Goal: Task Accomplishment & Management: Manage account settings

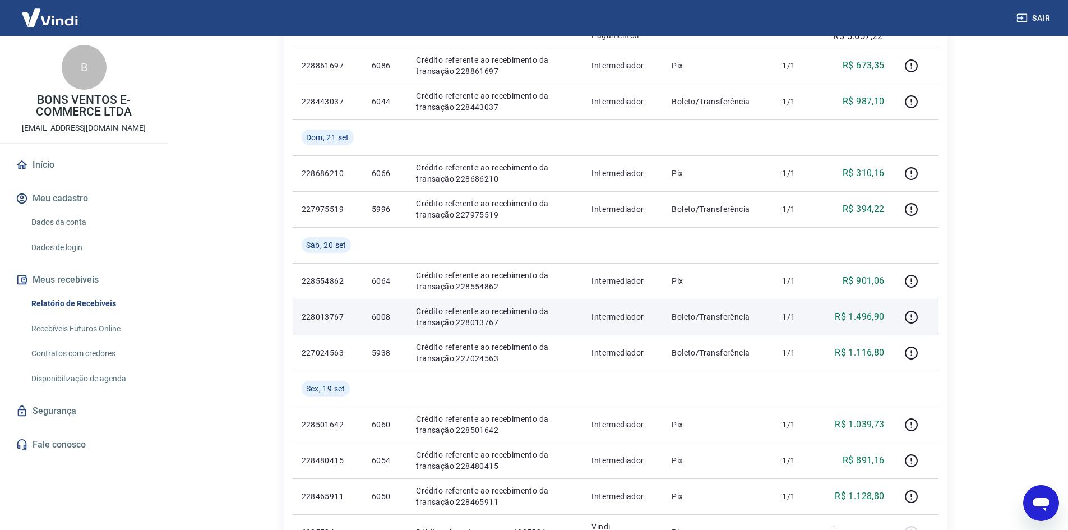
click at [429, 330] on td "Crédito referente ao recebimento da transação 228013767" at bounding box center [494, 317] width 175 height 36
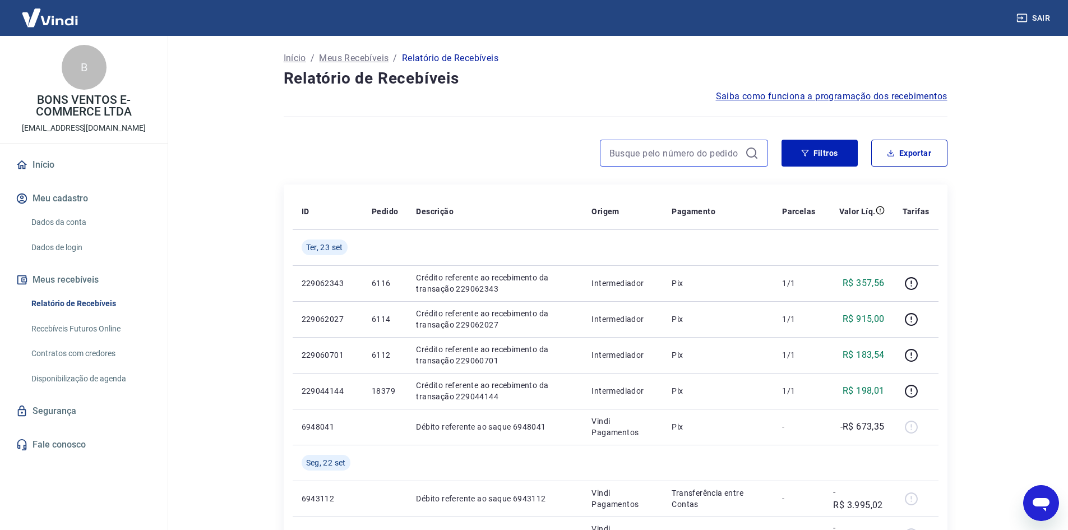
click at [674, 159] on input at bounding box center [674, 153] width 131 height 17
click at [851, 156] on button "Filtros" at bounding box center [819, 153] width 76 height 27
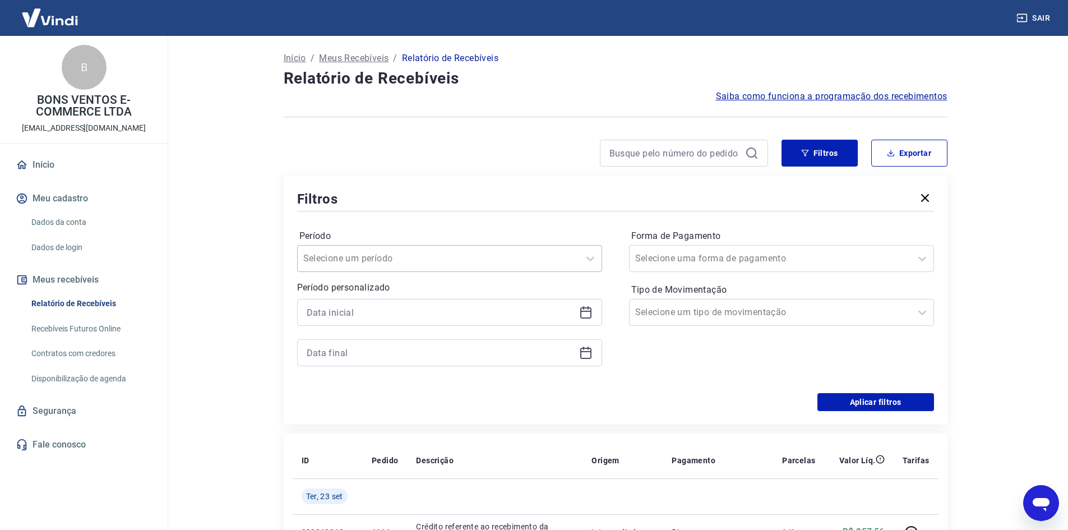
click at [575, 258] on div "Selecione um período" at bounding box center [438, 258] width 281 height 20
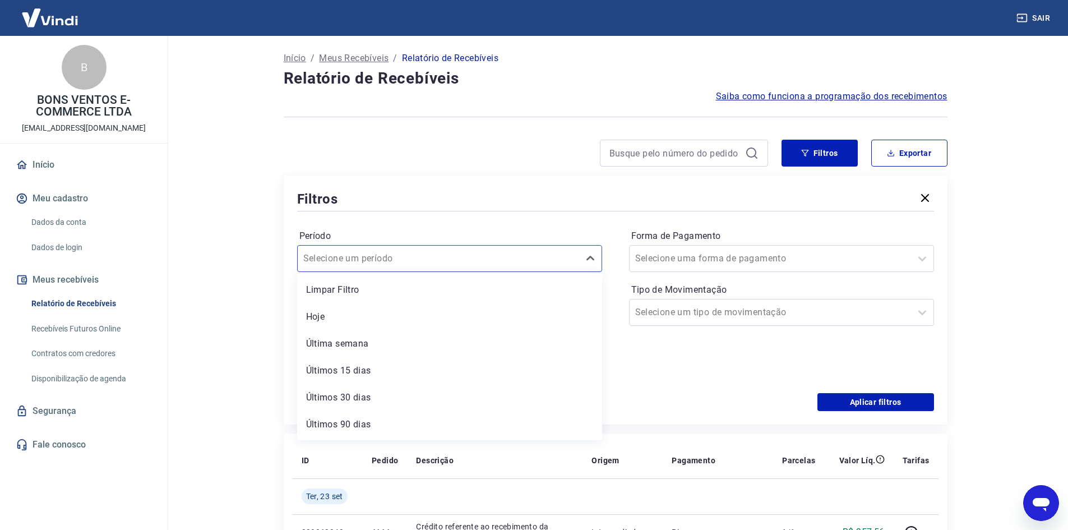
click at [536, 274] on div "Limpar Filtro Hoje Última semana Últimos 15 dias Últimos 30 dias Últimos 90 dia…" at bounding box center [449, 356] width 305 height 168
click at [637, 372] on div "Forma de Pagamento Selecione uma forma de pagamento Tipo de Movimentação Seleci…" at bounding box center [781, 303] width 305 height 152
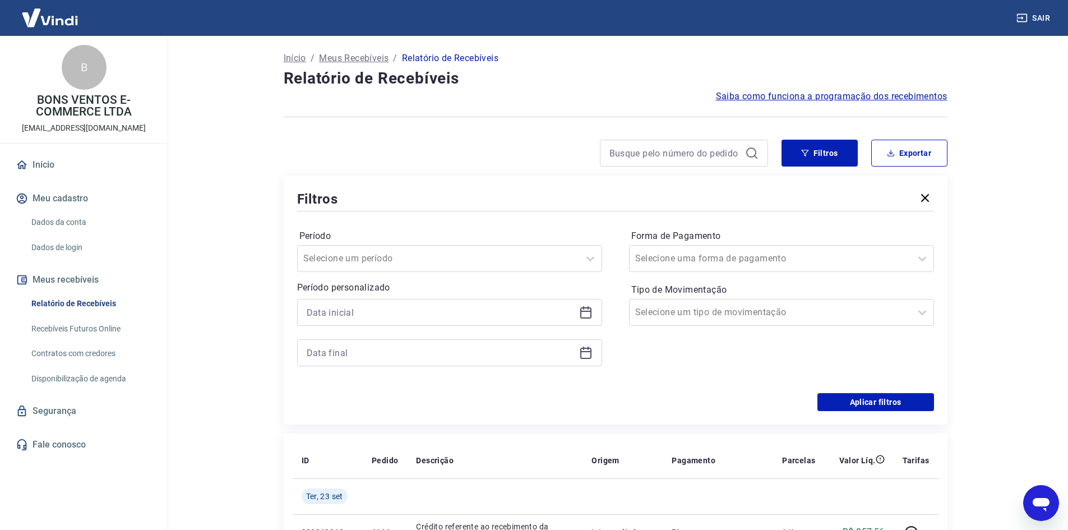
click at [390, 296] on div "Período personalizado" at bounding box center [449, 323] width 305 height 85
click at [597, 302] on div at bounding box center [449, 312] width 305 height 27
click at [586, 311] on icon at bounding box center [585, 310] width 11 height 1
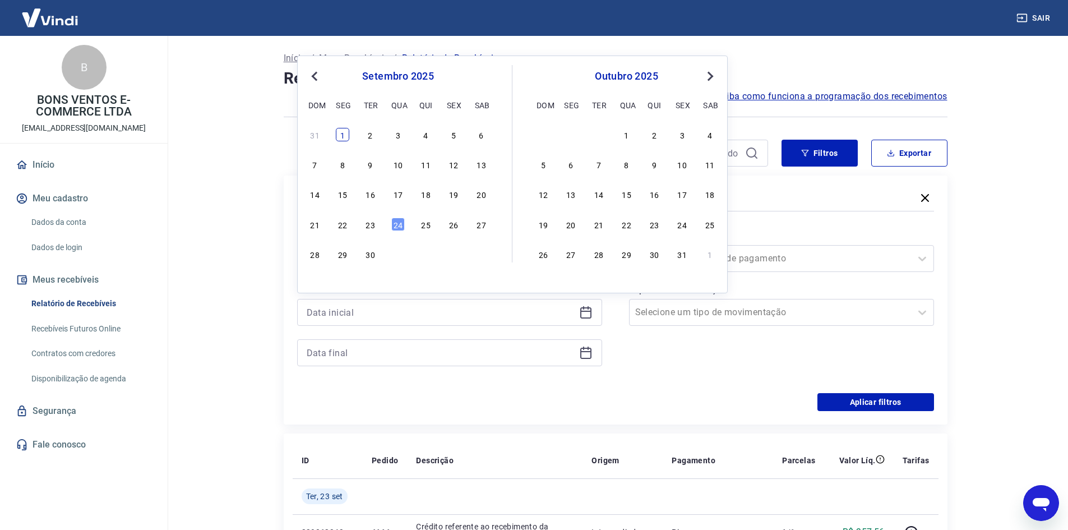
click at [342, 128] on div "1" at bounding box center [342, 134] width 13 height 13
type input "[DATE]"
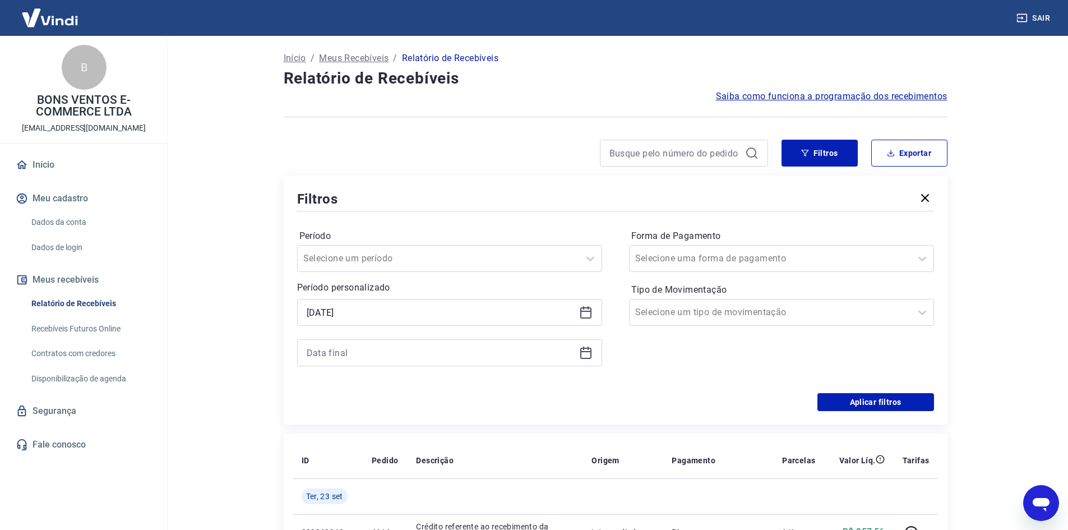
click at [579, 342] on div at bounding box center [449, 352] width 305 height 27
click at [605, 373] on div "Período Selecione um período Período personalizado Selected date: [DATE] [DATE]…" at bounding box center [615, 303] width 637 height 179
click at [594, 365] on div at bounding box center [449, 352] width 305 height 27
drag, startPoint x: 587, startPoint y: 356, endPoint x: 554, endPoint y: 356, distance: 33.1
click at [586, 356] on icon at bounding box center [585, 352] width 13 height 13
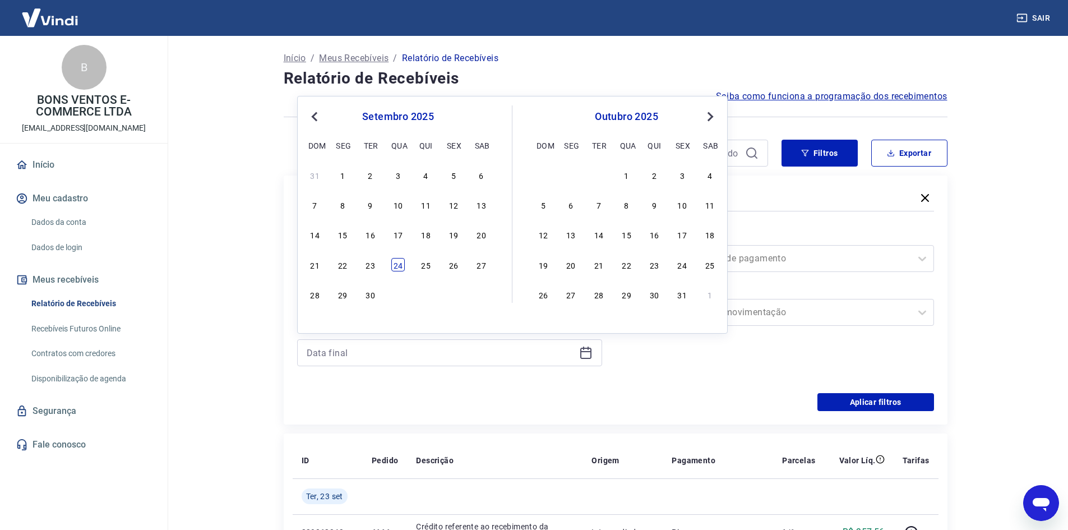
click at [401, 266] on div "24" at bounding box center [397, 264] width 13 height 13
type input "[DATE]"
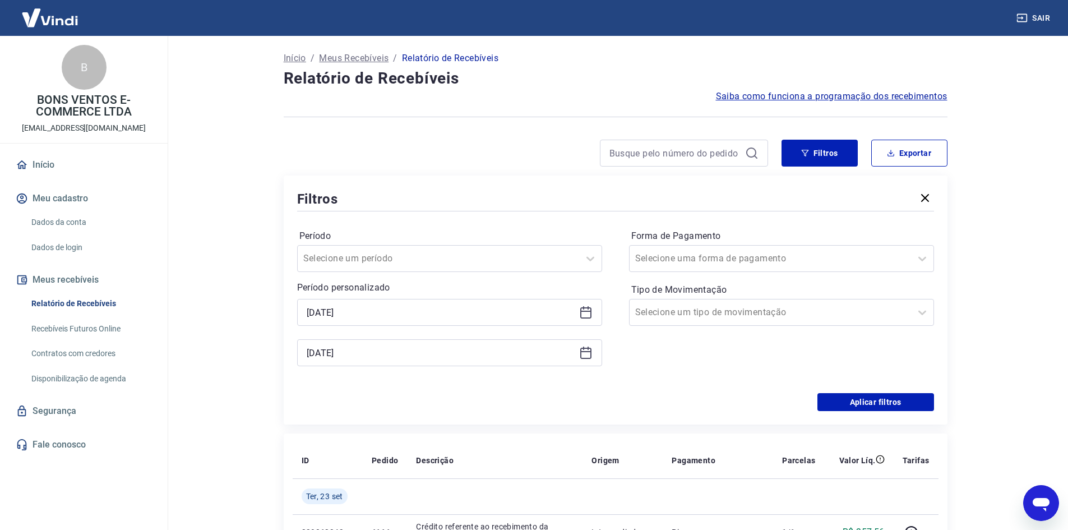
click at [846, 273] on div "Forma de Pagamento Selecione uma forma de pagamento Tipo de Movimentação Seleci…" at bounding box center [781, 303] width 305 height 152
click at [840, 261] on div at bounding box center [770, 259] width 270 height 16
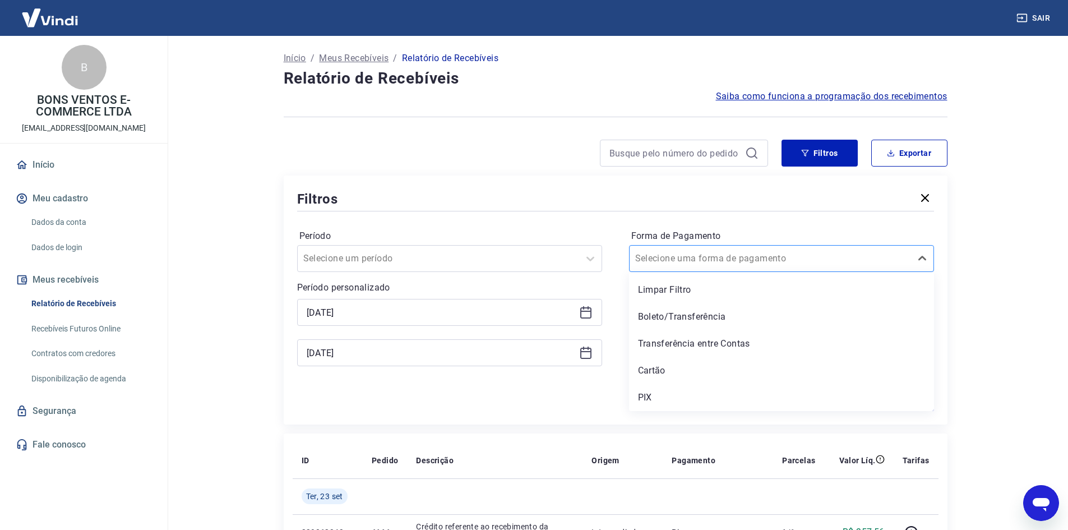
click at [840, 261] on div at bounding box center [770, 259] width 270 height 16
click at [836, 262] on div at bounding box center [770, 259] width 270 height 16
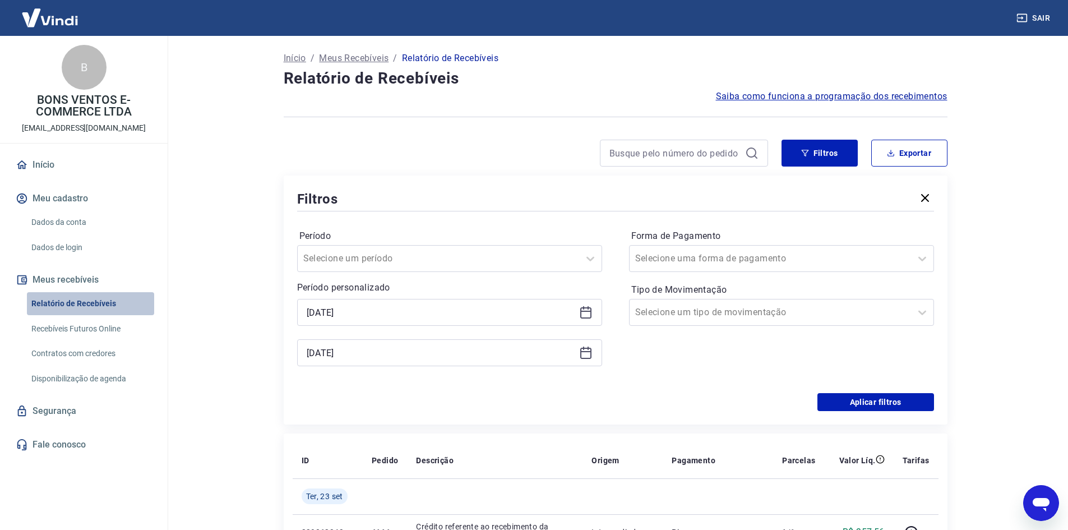
click at [79, 309] on link "Relatório de Recebíveis" at bounding box center [90, 303] width 127 height 23
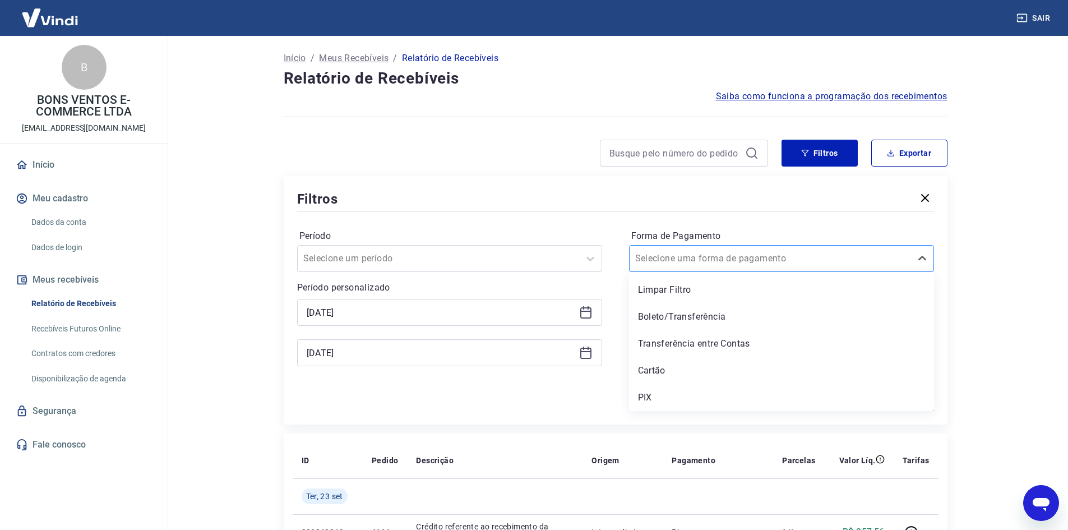
click at [722, 256] on input "Forma de Pagamento" at bounding box center [691, 258] width 113 height 13
click at [720, 302] on div "Limpar Filtro Boleto/Transferência Transferência entre Contas Cartão PIX" at bounding box center [781, 341] width 305 height 139
click at [1061, 295] on main "Início / Meus Recebíveis / Relatório de Recebíveis Relatório de Recebíveis Saib…" at bounding box center [615, 283] width 905 height 494
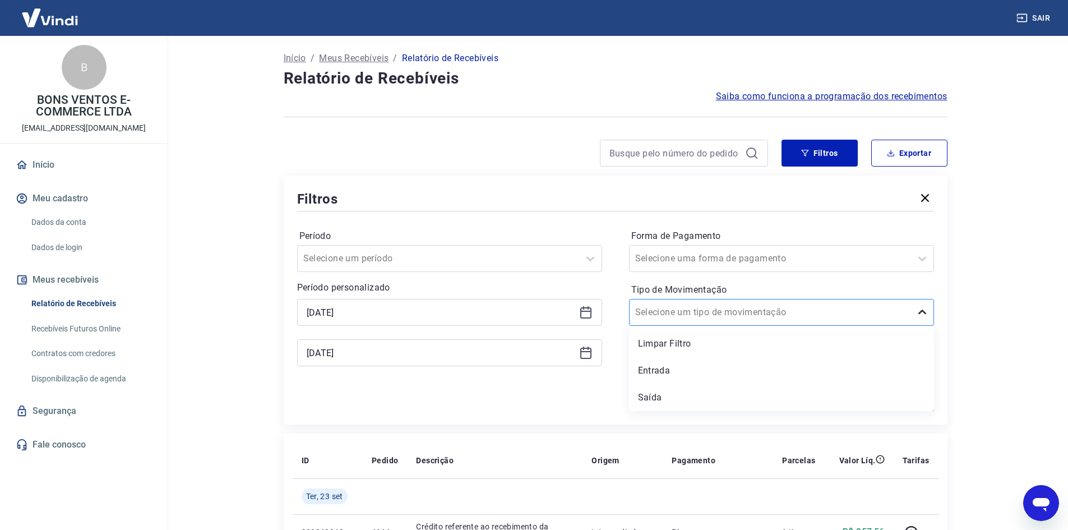
click at [925, 312] on icon at bounding box center [921, 311] width 13 height 13
drag, startPoint x: 925, startPoint y: 312, endPoint x: 796, endPoint y: 315, distance: 128.9
click at [924, 312] on icon at bounding box center [921, 311] width 13 height 13
click at [803, 264] on div at bounding box center [770, 259] width 270 height 16
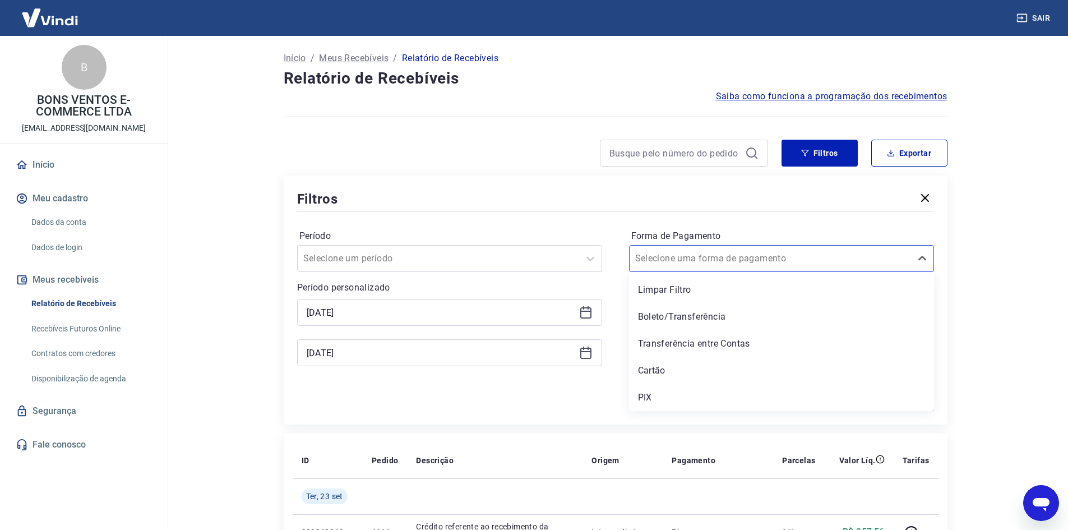
drag, startPoint x: 803, startPoint y: 264, endPoint x: 722, endPoint y: 342, distance: 111.8
click at [802, 265] on div at bounding box center [770, 259] width 270 height 16
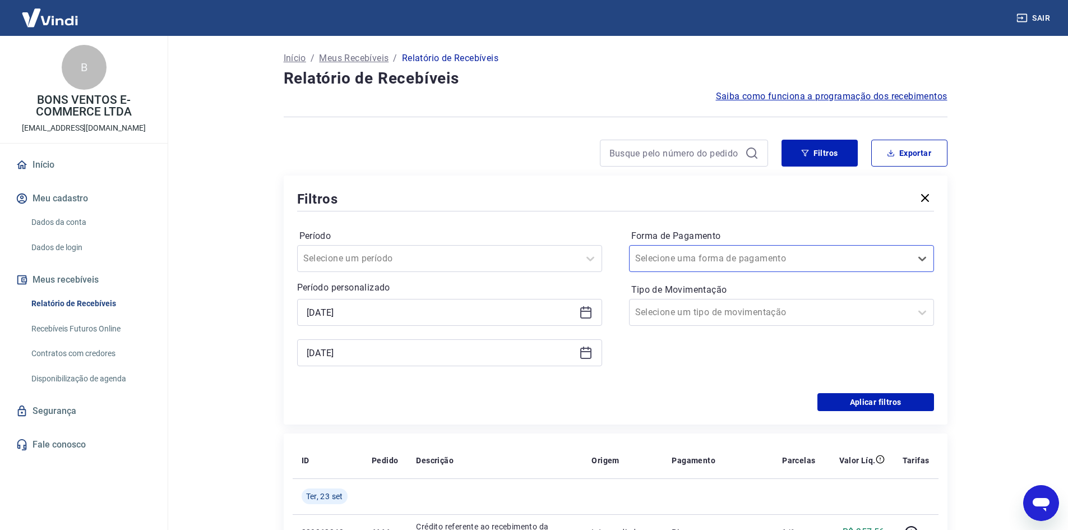
click at [722, 342] on div "Forma de Pagamento Select is focused ,type to refine list, press Down to open t…" at bounding box center [781, 303] width 305 height 152
click at [718, 333] on div "Forma de Pagamento Selecione uma forma de pagamento Tipo de Movimentação Seleci…" at bounding box center [781, 303] width 305 height 152
click at [715, 327] on div "Forma de Pagamento Selecione uma forma de pagamento Tipo de Movimentação Seleci…" at bounding box center [781, 303] width 305 height 152
click at [711, 322] on div "Selecione um tipo de movimentação" at bounding box center [781, 312] width 305 height 27
click at [709, 322] on div "Selecione um tipo de movimentação" at bounding box center [769, 312] width 281 height 20
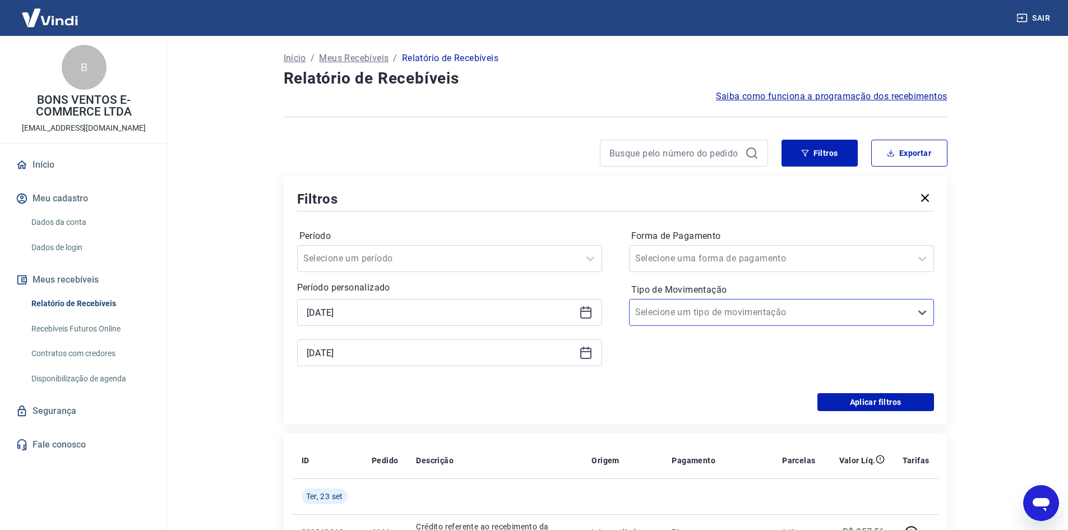
click at [540, 295] on div "Período personalizado Selected date: [DATE] [DATE] Selected date: [DATE] [DATE]" at bounding box center [449, 323] width 305 height 85
click at [488, 267] on div "Selecione um período" at bounding box center [438, 258] width 281 height 20
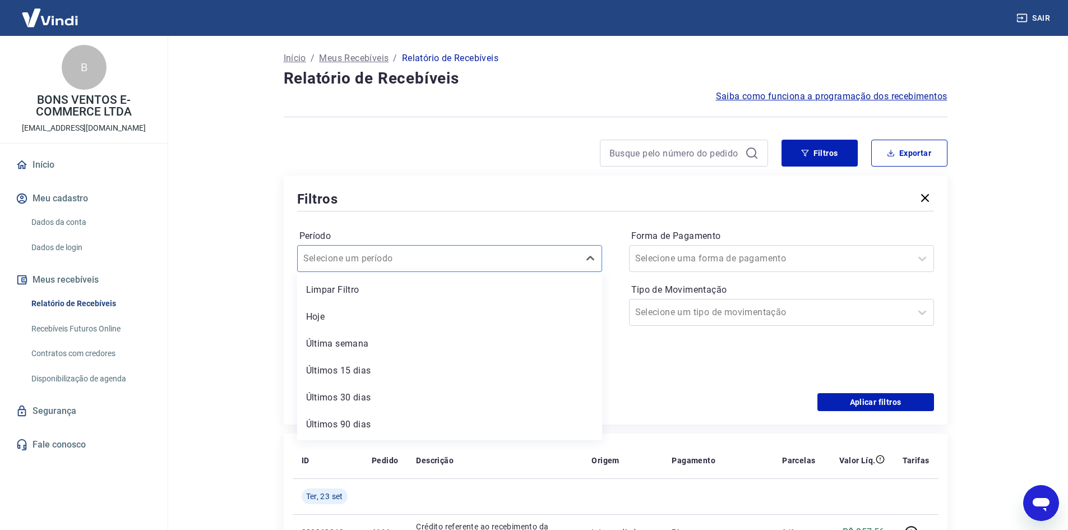
click at [481, 256] on div at bounding box center [438, 259] width 270 height 16
click at [245, 347] on main "Início / Meus Recebíveis / Relatório de Recebíveis Relatório de Recebíveis Saib…" at bounding box center [615, 283] width 905 height 494
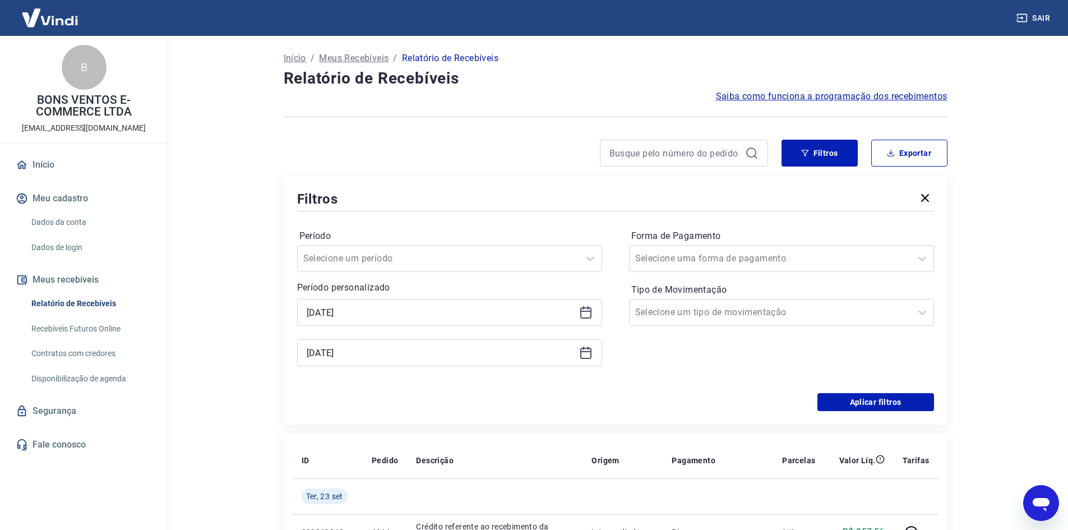
click at [62, 216] on link "Dados da conta" at bounding box center [90, 222] width 127 height 23
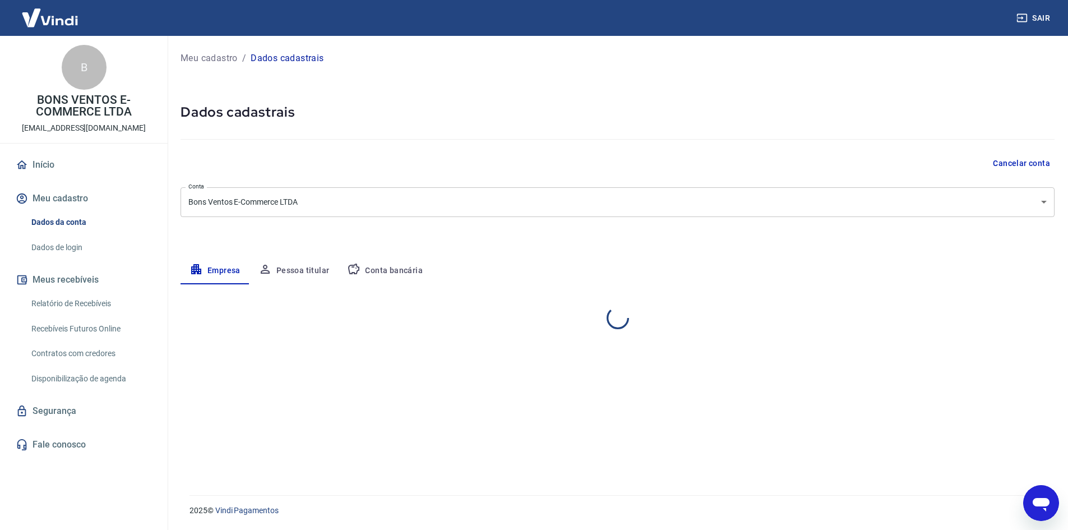
select select "SC"
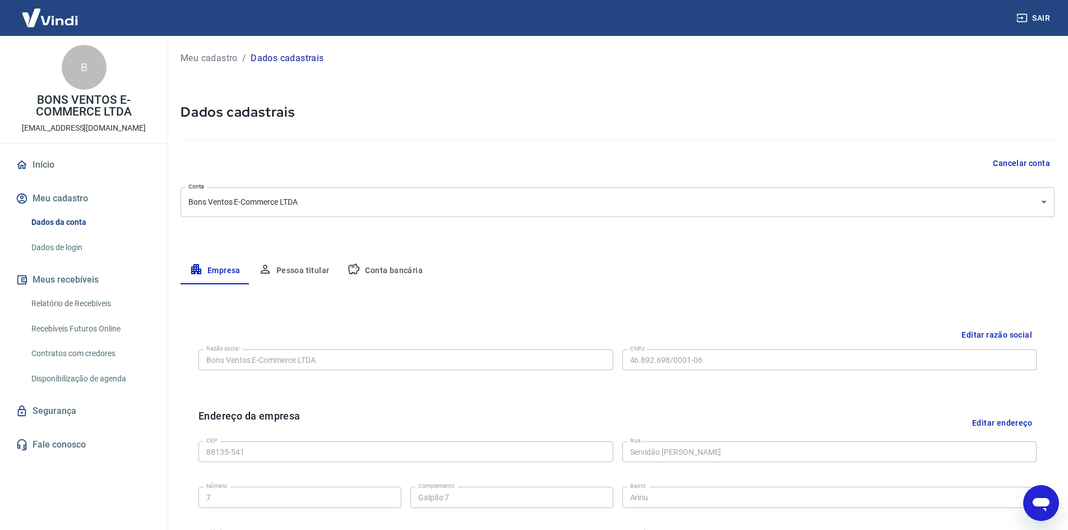
click at [48, 405] on link "Segurança" at bounding box center [83, 410] width 141 height 25
